Goal: Go to known website: Access a specific website the user already knows

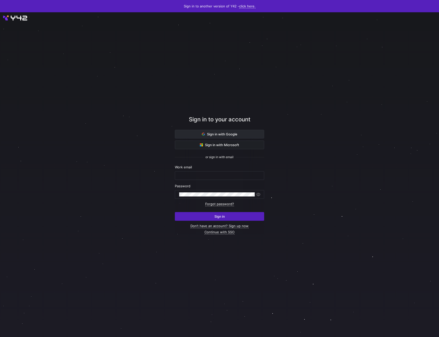
click at [206, 134] on span "Sign in with Google" at bounding box center [220, 134] width 36 height 4
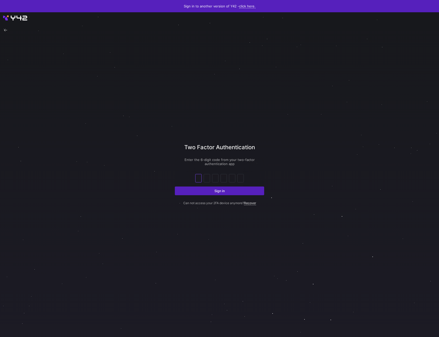
type input "8"
type input "0"
type input "2"
type input "9"
type input "7"
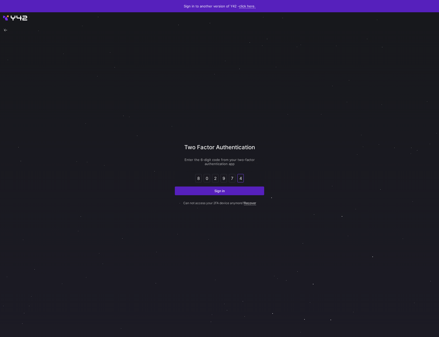
type input "4"
click at [175, 186] on button "Sign in" at bounding box center [219, 190] width 89 height 9
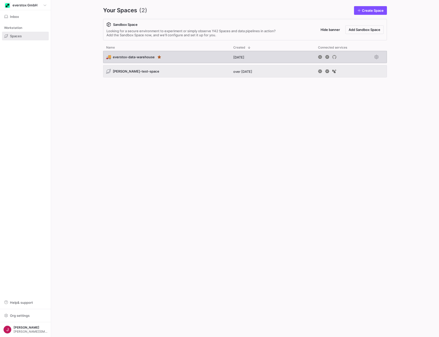
click at [177, 63] on div "🚚 everstox-data-warehouse" at bounding box center [166, 57] width 127 height 12
